Goal: Information Seeking & Learning: Learn about a topic

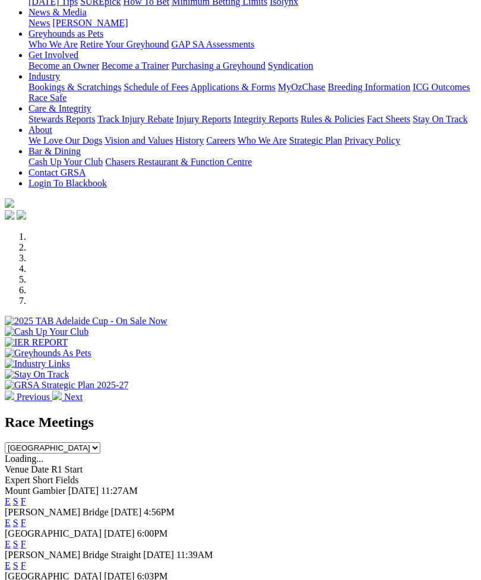
scroll to position [172, 0]
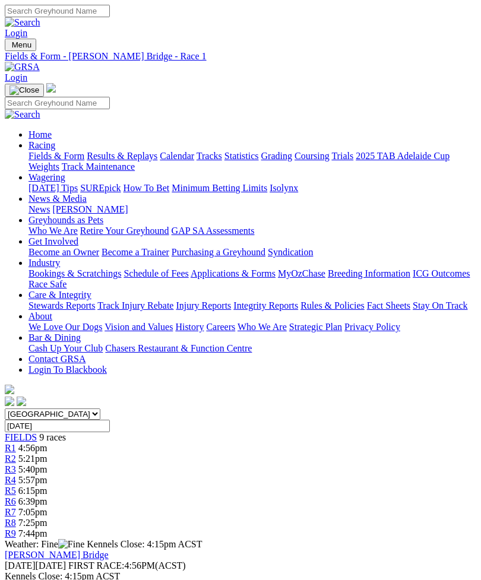
click at [37, 432] on span "FIELDS" at bounding box center [21, 437] width 32 height 10
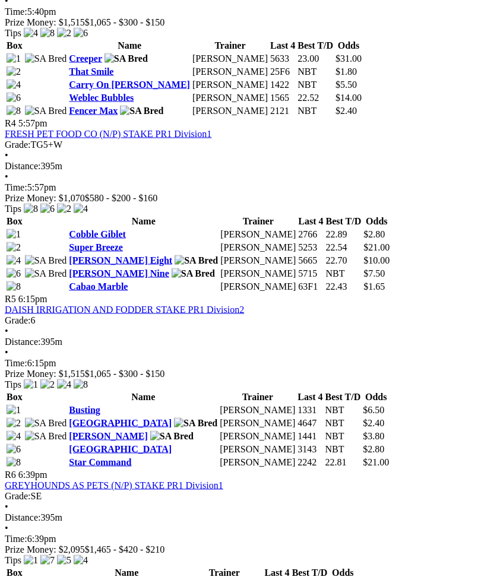
scroll to position [1029, 0]
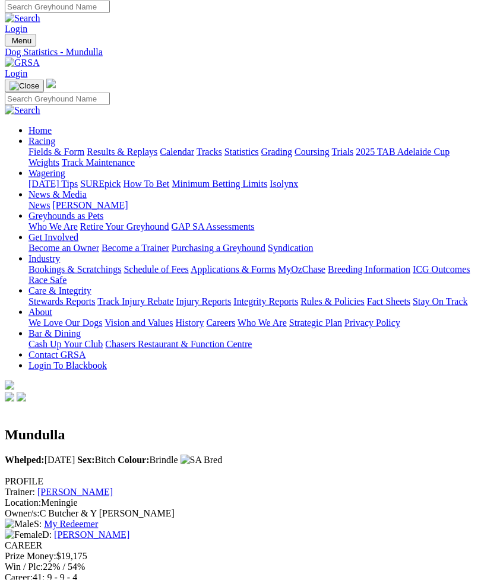
scroll to position [5, 0]
